Goal: Task Accomplishment & Management: Manage account settings

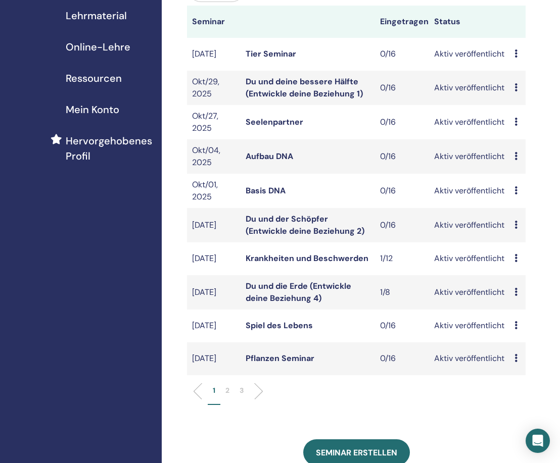
scroll to position [151, 0]
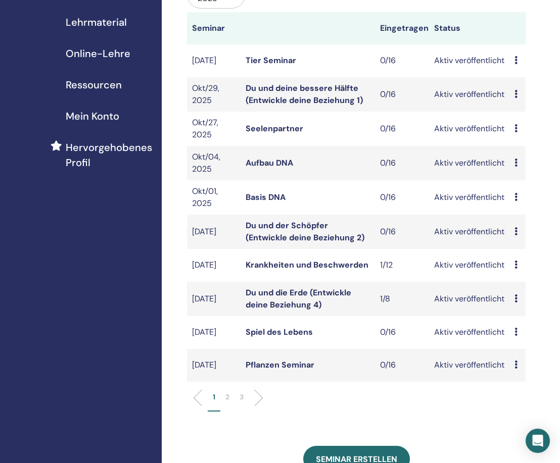
click at [227, 400] on p "2" at bounding box center [227, 397] width 4 height 11
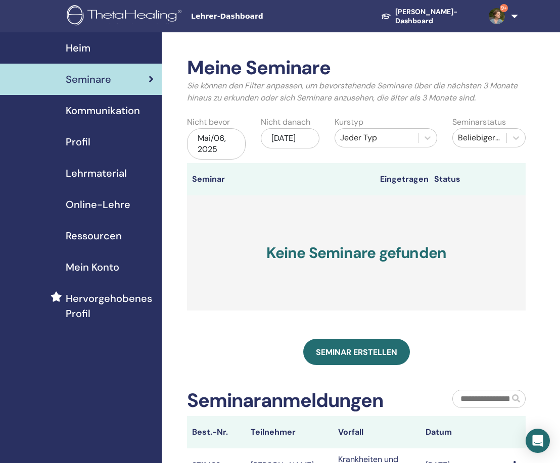
scroll to position [0, 0]
click at [88, 81] on span "Seminare" at bounding box center [88, 79] width 45 height 15
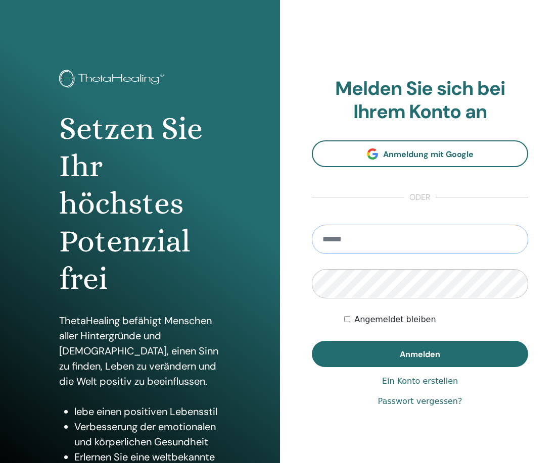
type input "**********"
click at [420, 354] on button "Anmelden" at bounding box center [420, 354] width 216 height 26
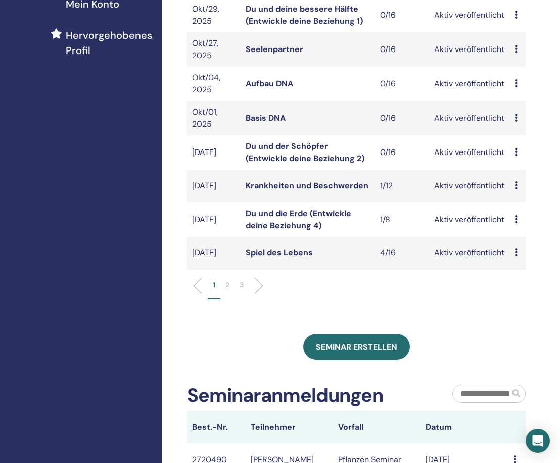
scroll to position [264, 0]
click at [226, 287] on p "2" at bounding box center [227, 284] width 4 height 11
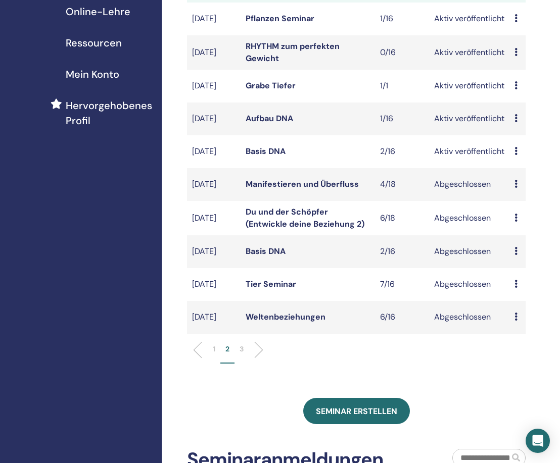
scroll to position [156, 0]
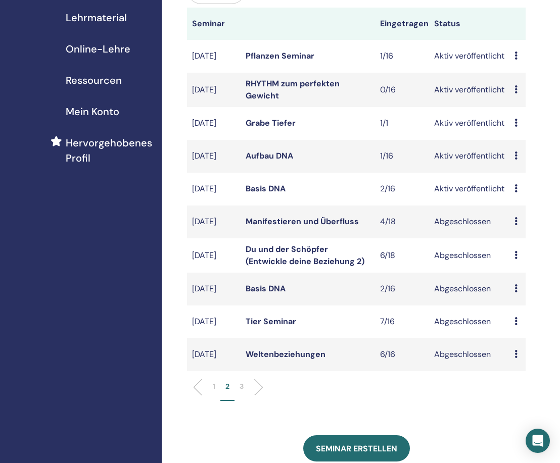
click at [269, 189] on link "Basis DNA" at bounding box center [266, 188] width 40 height 11
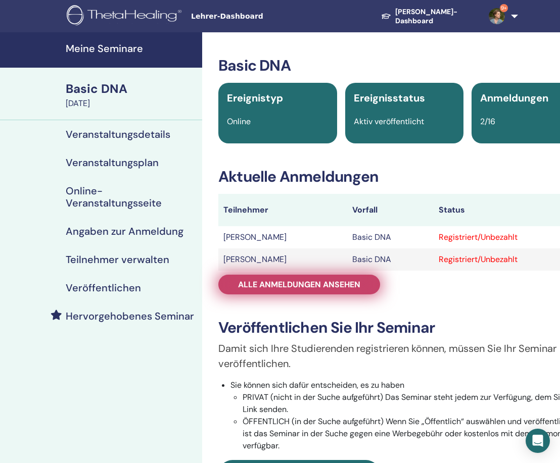
click at [280, 284] on span "Alle Anmeldungen ansehen" at bounding box center [299, 284] width 122 height 11
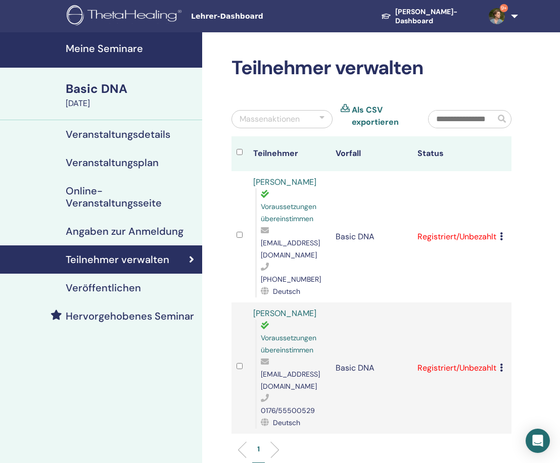
click at [501, 232] on icon at bounding box center [501, 236] width 3 height 8
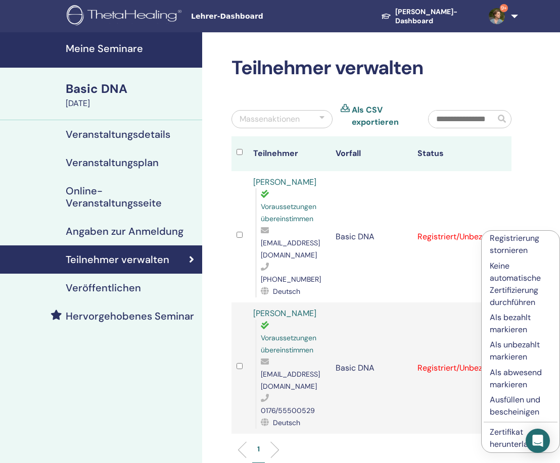
click at [503, 409] on p "Ausfüllen und bescheinigen" at bounding box center [521, 406] width 62 height 24
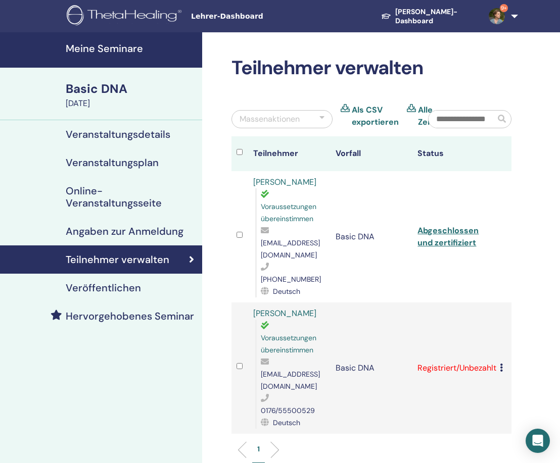
click at [501, 364] on icon at bounding box center [501, 368] width 3 height 8
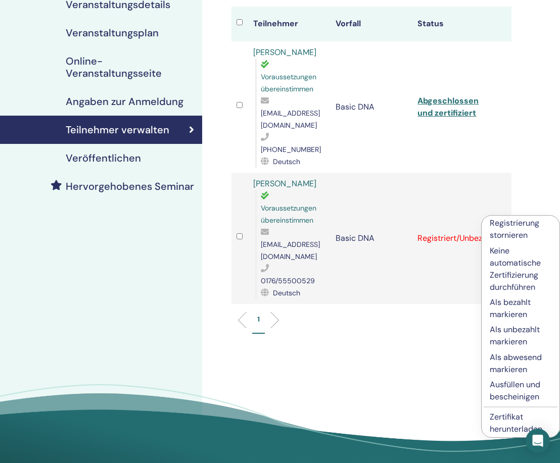
scroll to position [132, 0]
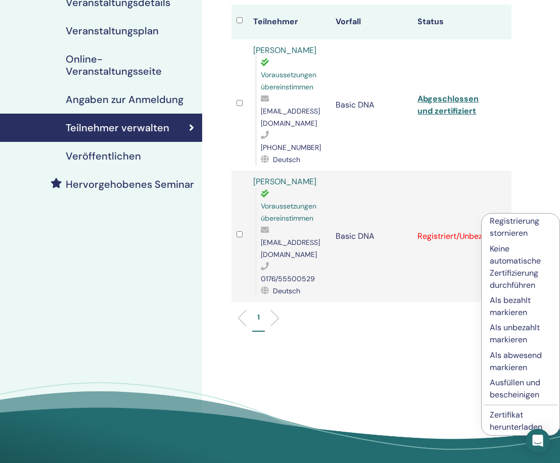
click at [498, 388] on p "Ausfüllen und bescheinigen" at bounding box center [521, 389] width 62 height 24
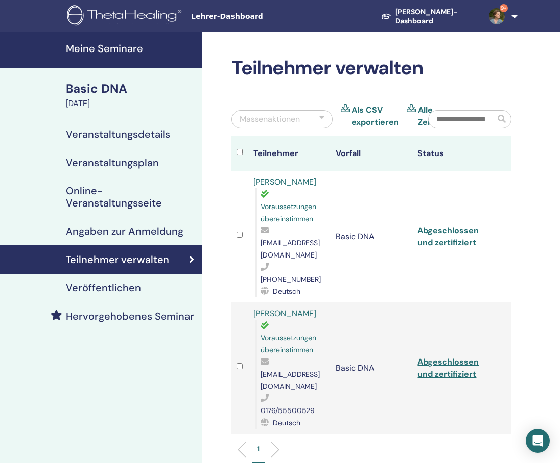
click at [102, 52] on h4 "Meine Seminare" at bounding box center [131, 48] width 130 height 12
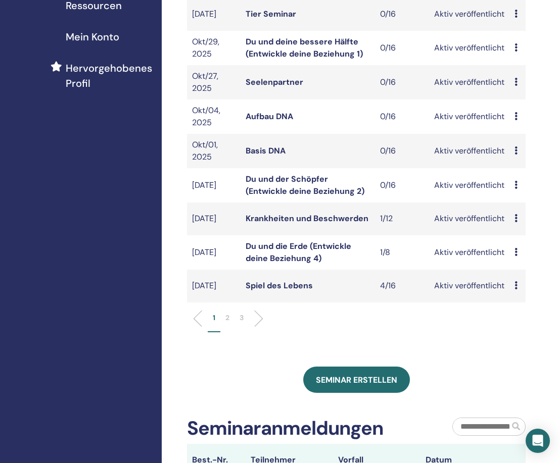
scroll to position [234, 0]
